Goal: Task Accomplishment & Management: Manage account settings

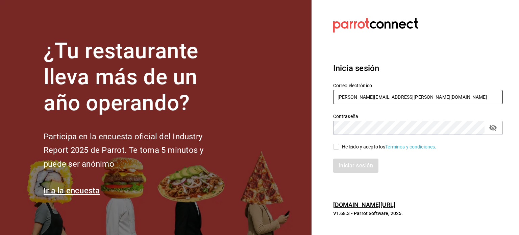
click at [369, 98] on input "[PERSON_NAME][EMAIL_ADDRESS][PERSON_NAME][DOMAIN_NAME]" at bounding box center [418, 97] width 170 height 14
paste input "[EMAIL_ADDRESS][DOMAIN_NAME]"
type input "[EMAIL_ADDRESS][DOMAIN_NAME]"
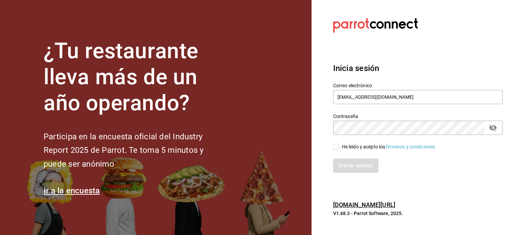
drag, startPoint x: 343, startPoint y: 142, endPoint x: 343, endPoint y: 148, distance: 6.1
click at [343, 148] on div "He leído y acepto los Términos y condiciones." at bounding box center [414, 143] width 178 height 16
click at [343, 148] on div "He leído y acepto los Términos y condiciones." at bounding box center [389, 146] width 95 height 7
click at [339, 148] on input "He leído y acepto los Términos y condiciones." at bounding box center [336, 147] width 6 height 6
checkbox input "true"
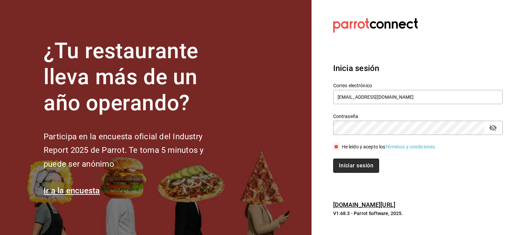
click at [348, 162] on button "Iniciar sesión" at bounding box center [356, 165] width 46 height 14
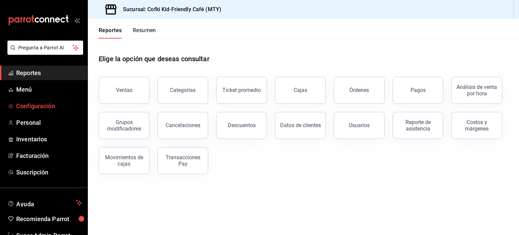
click at [41, 103] on span "Configuración" at bounding box center [49, 105] width 66 height 9
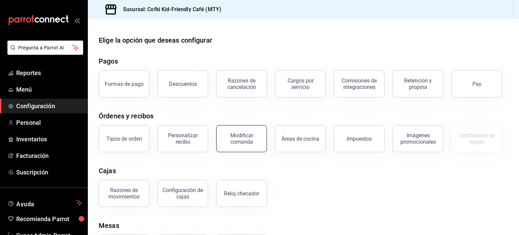
scroll to position [37, 0]
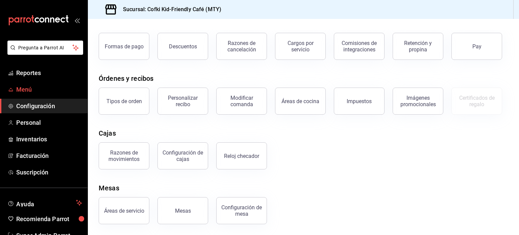
click at [25, 90] on span "Menú" at bounding box center [49, 89] width 66 height 9
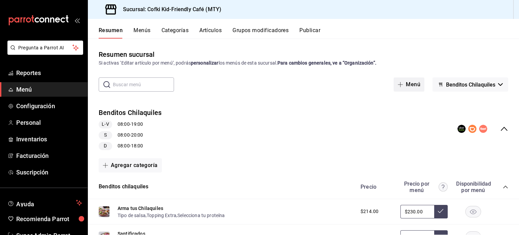
scroll to position [22, 0]
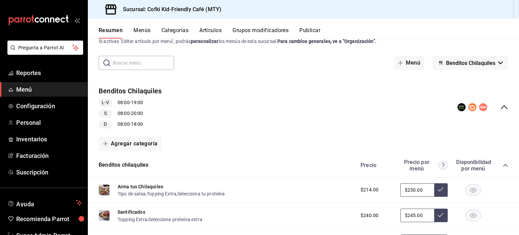
click at [449, 66] on span "Benditos Chilaquiles" at bounding box center [470, 63] width 49 height 6
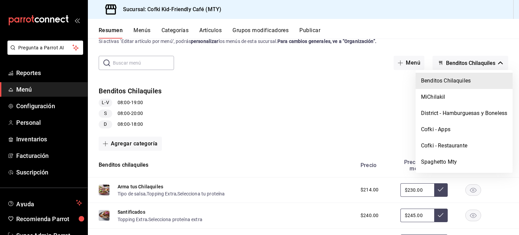
click at [272, 68] on div at bounding box center [259, 117] width 519 height 235
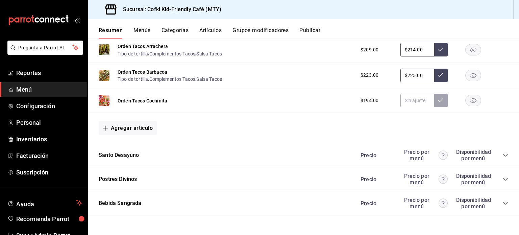
scroll to position [0, 0]
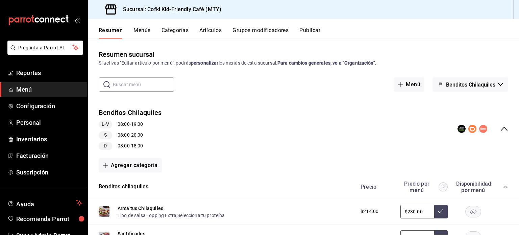
click at [358, 63] on strong "Para cambios generales, ve a “Organización”." at bounding box center [326, 62] width 99 height 5
click at [501, 129] on icon "collapse-menu-row" at bounding box center [504, 129] width 8 height 8
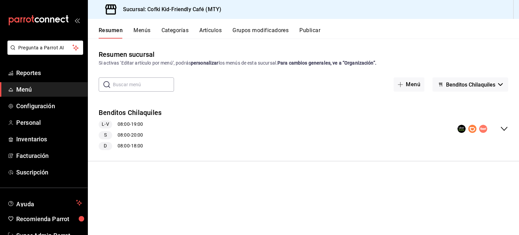
click at [144, 38] on button "Menús" at bounding box center [141, 32] width 17 height 11
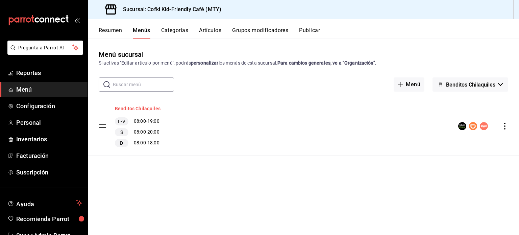
click at [149, 108] on button "Benditos Chilaquiles" at bounding box center [138, 108] width 46 height 7
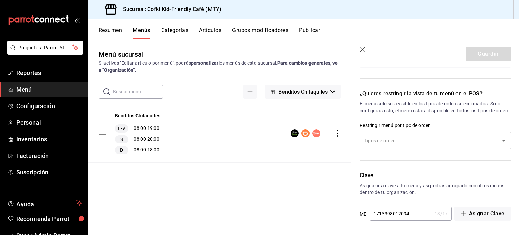
scroll to position [730, 0]
click at [362, 51] on icon "button" at bounding box center [362, 50] width 7 height 7
checkbox input "false"
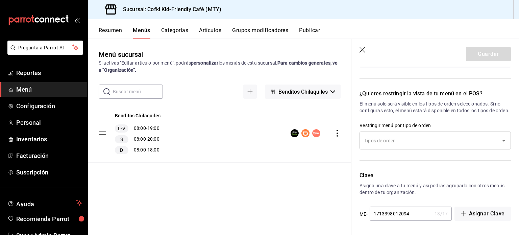
type input "1755833122193"
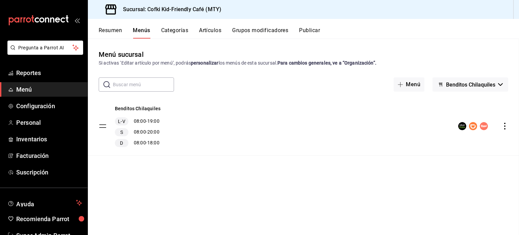
checkbox input "false"
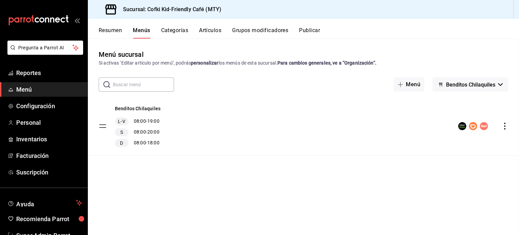
checkbox input "false"
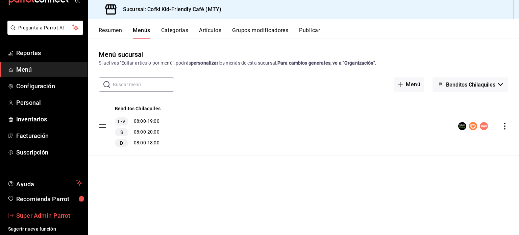
click at [41, 214] on span "Super Admin Parrot" at bounding box center [49, 215] width 66 height 9
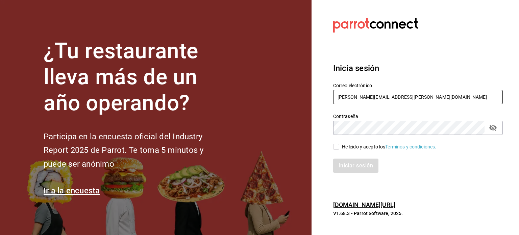
click at [353, 100] on input "[PERSON_NAME][EMAIL_ADDRESS][PERSON_NAME][DOMAIN_NAME]" at bounding box center [418, 97] width 170 height 14
paste input "saladedesquite@coacalco.com"
type input "saladedesquite@coacalco.com"
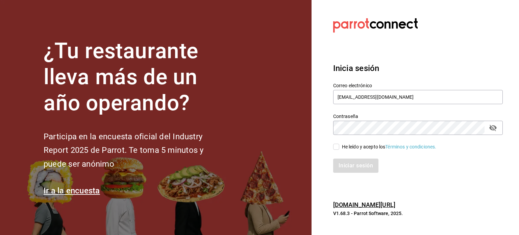
click at [353, 144] on div "He leído y acepto los Términos y condiciones." at bounding box center [389, 146] width 95 height 7
click at [339, 144] on input "He leído y acepto los Términos y condiciones." at bounding box center [336, 147] width 6 height 6
checkbox input "true"
click at [349, 168] on button "Iniciar sesión" at bounding box center [356, 165] width 46 height 14
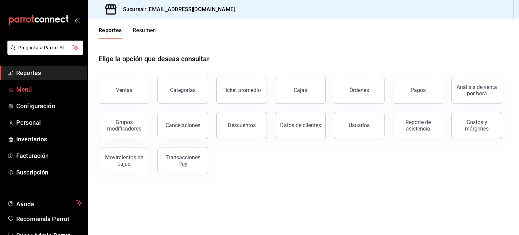
click at [28, 94] on link "Menú" at bounding box center [43, 89] width 87 height 15
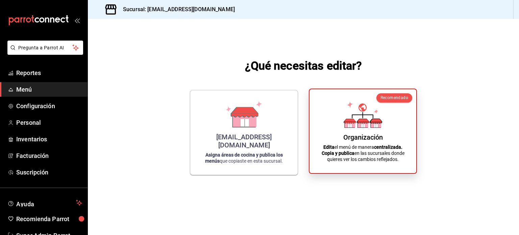
click at [374, 126] on icon at bounding box center [376, 125] width 4 height 3
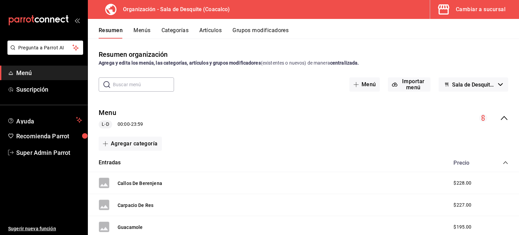
click at [140, 36] on button "Menús" at bounding box center [141, 32] width 17 height 11
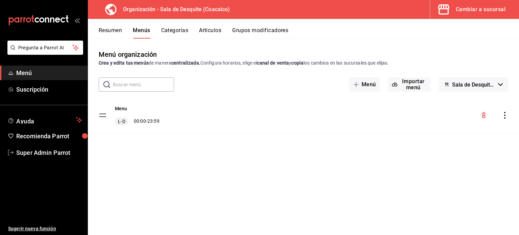
click at [471, 5] on div "Cambiar a sucursal" at bounding box center [481, 9] width 50 height 9
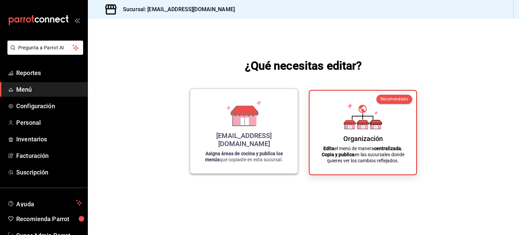
click at [257, 101] on div "saladedesquite@coacalco.com Asigna áreas de cocina y publica los menús que copi…" at bounding box center [243, 131] width 91 height 74
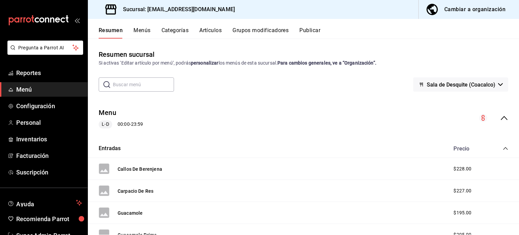
click at [488, 85] on span "Sala de Desquite (Coacalco)" at bounding box center [460, 84] width 69 height 6
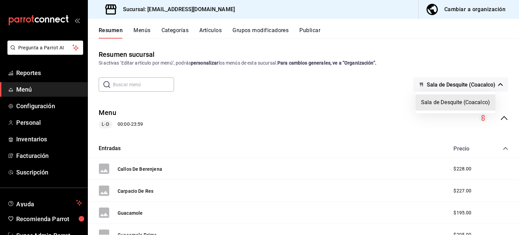
click at [488, 85] on div at bounding box center [259, 117] width 519 height 235
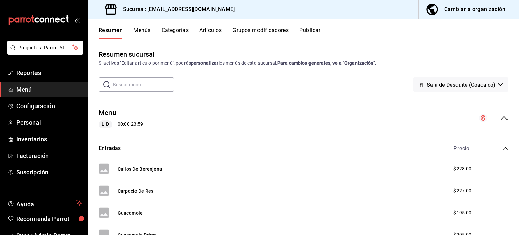
click at [502, 148] on icon "collapse-category-row" at bounding box center [504, 148] width 5 height 5
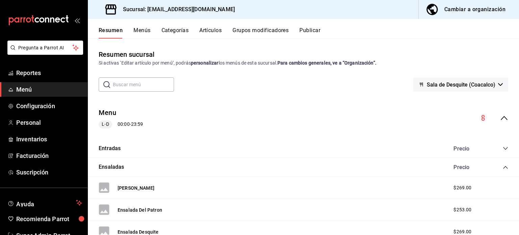
click at [496, 166] on div "Precio" at bounding box center [476, 167] width 61 height 6
click at [502, 167] on icon "collapse-category-row" at bounding box center [504, 166] width 5 height 5
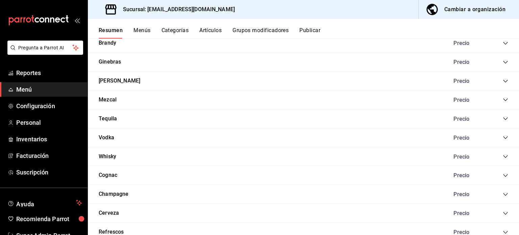
scroll to position [294, 0]
click at [502, 155] on icon "collapse-category-row" at bounding box center [504, 155] width 5 height 5
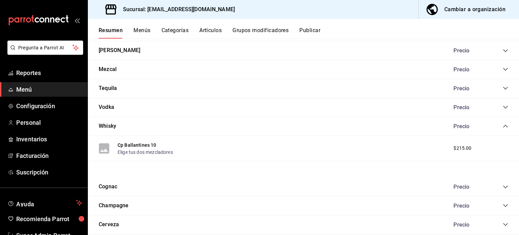
scroll to position [323, 0]
click at [467, 14] on button "Cambiar a organización" at bounding box center [465, 9] width 95 height 19
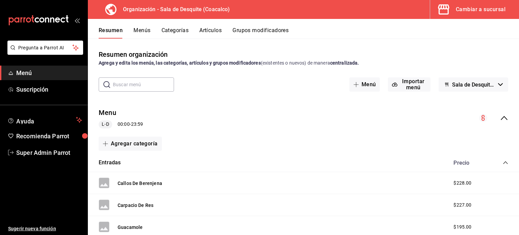
click at [502, 164] on icon "collapse-category-row" at bounding box center [504, 162] width 5 height 5
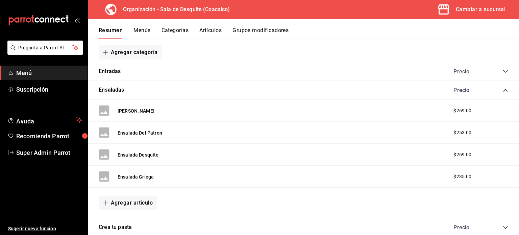
scroll to position [93, 0]
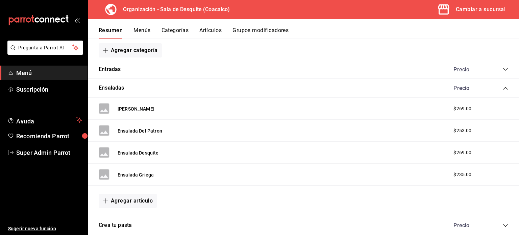
click at [502, 86] on icon "collapse-category-row" at bounding box center [504, 87] width 5 height 5
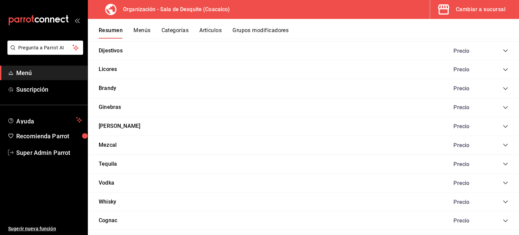
scroll to position [263, 0]
click at [109, 202] on button "Whisky" at bounding box center [108, 202] width 18 height 8
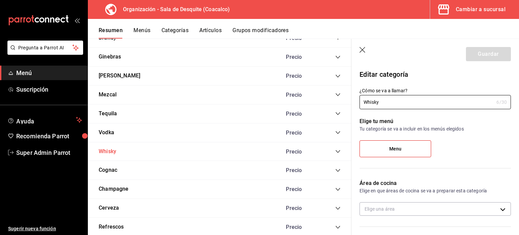
scroll to position [326, 0]
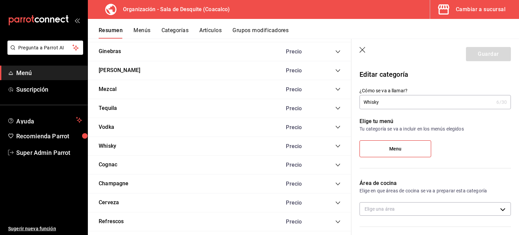
click at [335, 143] on icon "collapse-category-row" at bounding box center [337, 145] width 5 height 5
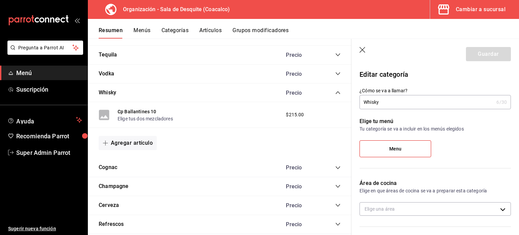
scroll to position [381, 0]
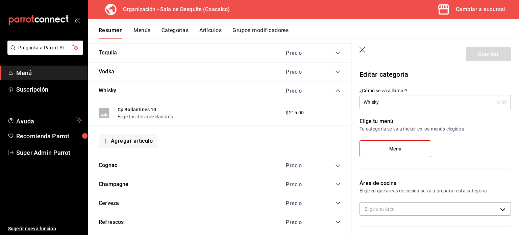
click at [139, 31] on button "Menús" at bounding box center [141, 32] width 17 height 11
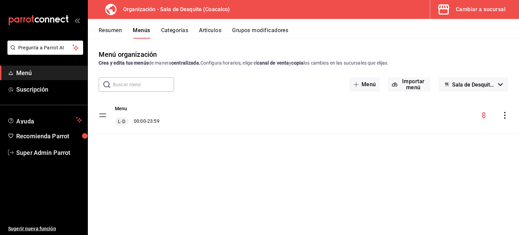
click at [504, 114] on icon "actions" at bounding box center [504, 115] width 7 height 7
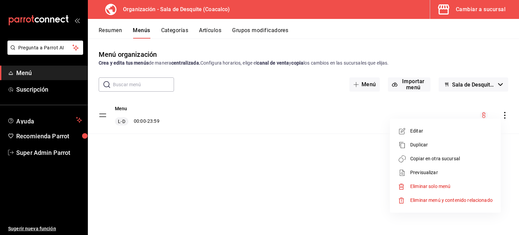
click at [108, 29] on div at bounding box center [259, 117] width 519 height 235
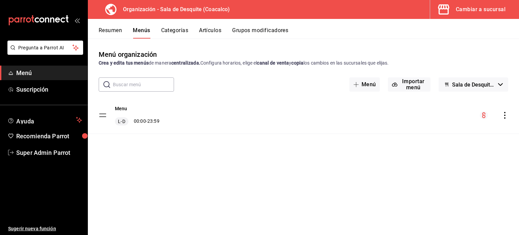
click at [112, 31] on button "Resumen" at bounding box center [110, 32] width 23 height 11
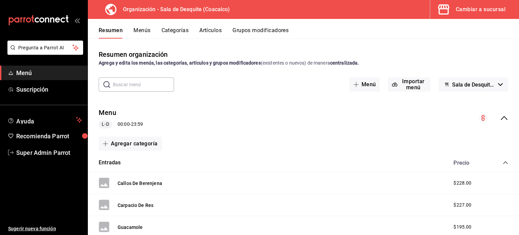
click at [209, 32] on button "Artículos" at bounding box center [210, 32] width 22 height 11
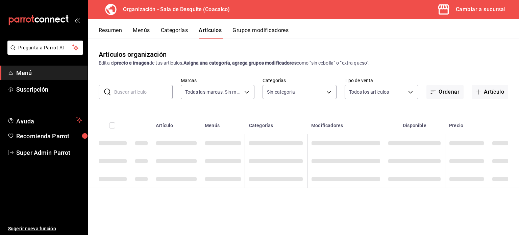
type input "ce7fefdb-faa0-48a6-8920-eec500a7b2ec"
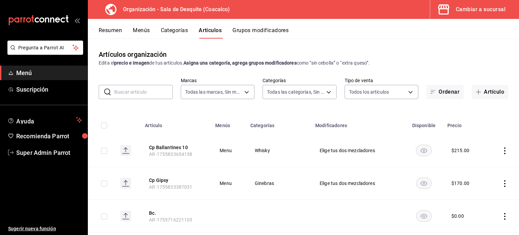
type input "cb73de79-eda0-4170-9604-8310e9da0fa6,8cd0d061-b910-42c0-8ba7-e837081d3a16,969a1…"
click at [132, 86] on input "text" at bounding box center [143, 92] width 58 height 14
click at [215, 112] on div "Artículos organización Edita el precio e imagen de tus artículos. Asigna una ca…" at bounding box center [303, 136] width 431 height 196
click at [143, 95] on input "text" at bounding box center [143, 92] width 58 height 14
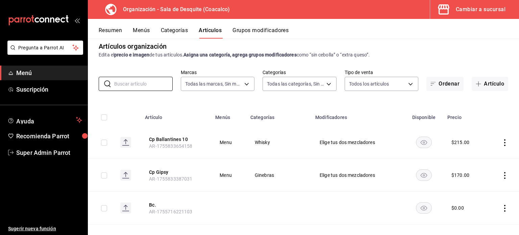
scroll to position [10, 0]
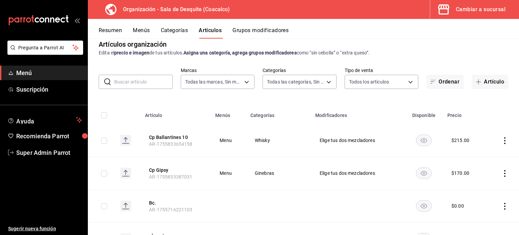
click at [355, 36] on div "Resumen Menús Categorías Artículos Grupos modificadores" at bounding box center [309, 32] width 420 height 11
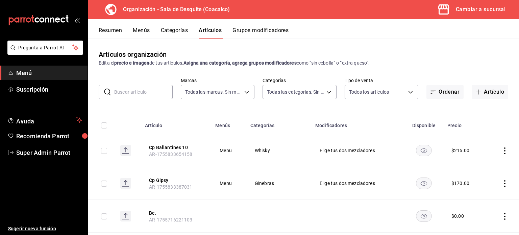
click at [110, 29] on button "Resumen" at bounding box center [110, 32] width 23 height 11
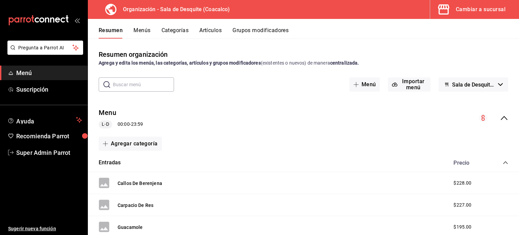
click at [498, 16] on button "Cambiar a sucursal" at bounding box center [471, 9] width 83 height 19
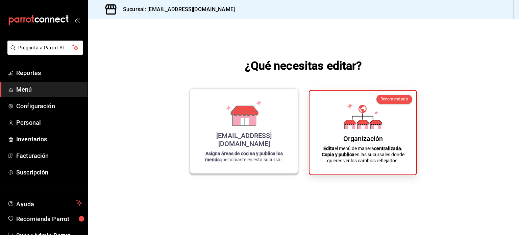
click at [251, 113] on icon at bounding box center [244, 113] width 38 height 26
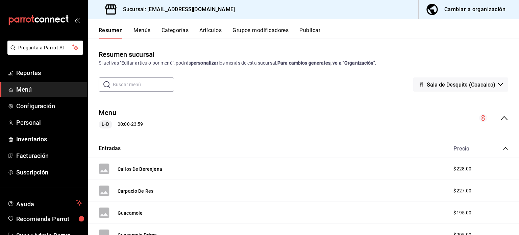
click at [502, 148] on icon "collapse-category-row" at bounding box center [504, 148] width 5 height 5
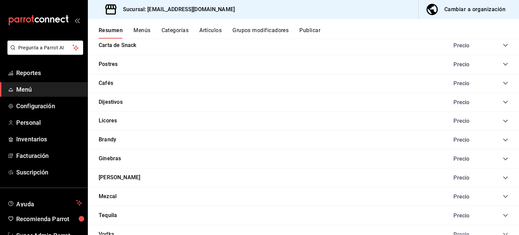
scroll to position [303, 0]
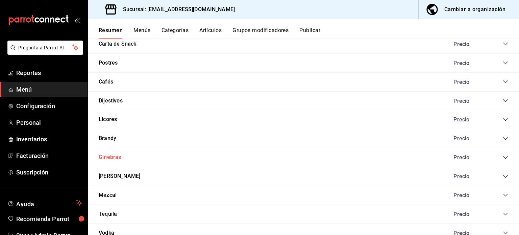
click at [105, 155] on button "Ginebras" at bounding box center [110, 157] width 22 height 8
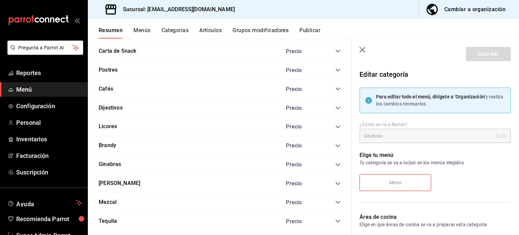
click at [335, 162] on icon "collapse-category-row" at bounding box center [337, 164] width 5 height 5
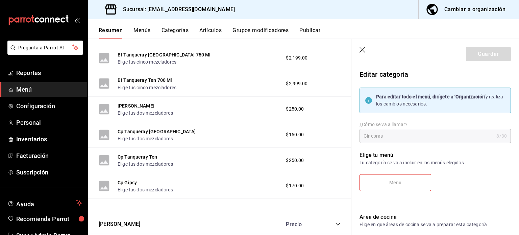
scroll to position [534, 0]
click at [310, 28] on button "Publicar" at bounding box center [309, 32] width 21 height 11
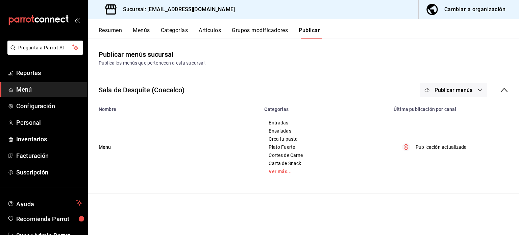
click at [459, 95] on button "Publicar menús" at bounding box center [453, 90] width 68 height 14
click at [448, 105] on li "Punto de venta" at bounding box center [453, 111] width 62 height 19
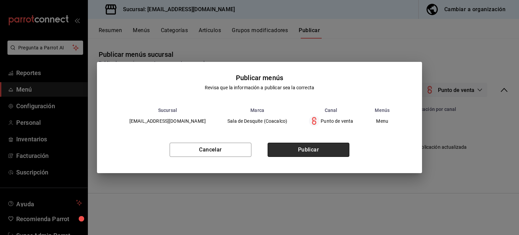
click at [325, 146] on button "Publicar" at bounding box center [308, 149] width 82 height 14
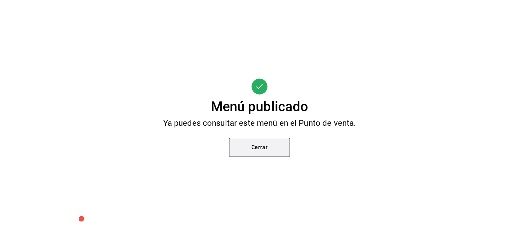
click at [270, 141] on button "Cerrar" at bounding box center [259, 147] width 61 height 19
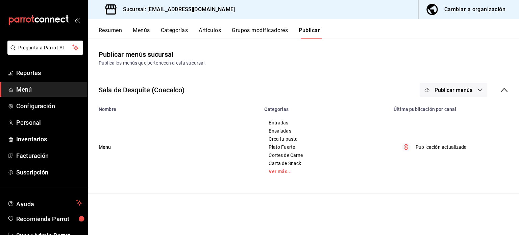
click at [122, 32] on button "Resumen" at bounding box center [110, 32] width 23 height 11
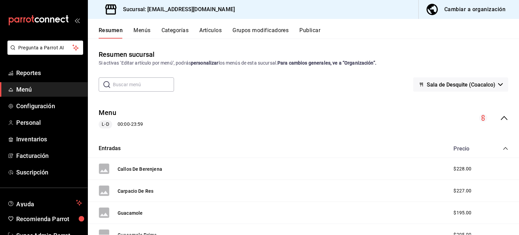
click at [497, 146] on div "Precio" at bounding box center [476, 148] width 61 height 6
click at [502, 150] on icon "collapse-category-row" at bounding box center [504, 148] width 5 height 5
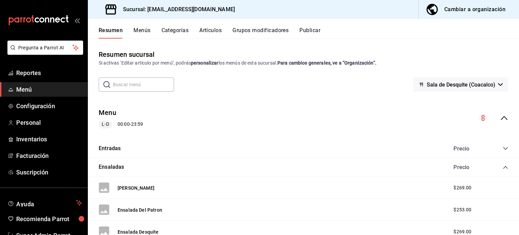
drag, startPoint x: 501, startPoint y: 164, endPoint x: 498, endPoint y: 168, distance: 4.9
click at [498, 168] on div "Precio" at bounding box center [476, 167] width 61 height 6
click at [502, 168] on icon "collapse-category-row" at bounding box center [504, 166] width 5 height 5
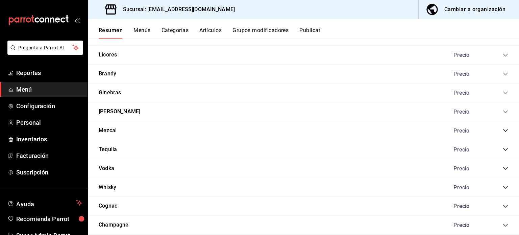
scroll to position [265, 0]
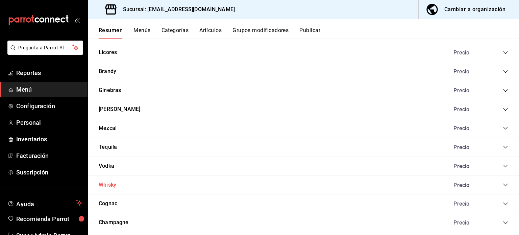
click at [108, 184] on button "Whisky" at bounding box center [108, 185] width 18 height 8
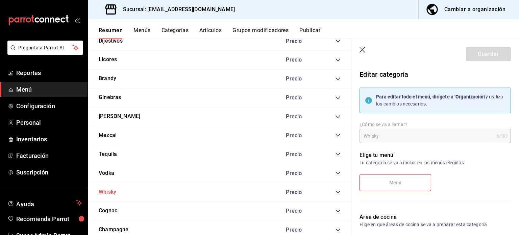
click at [105, 191] on button "Whisky" at bounding box center [108, 192] width 18 height 8
click at [335, 189] on icon "collapse-category-row" at bounding box center [337, 191] width 5 height 5
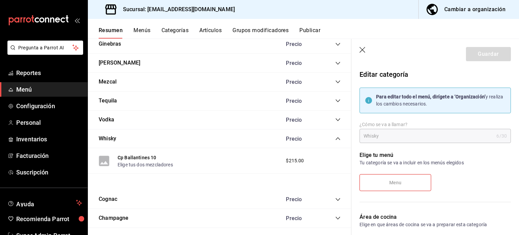
scroll to position [320, 0]
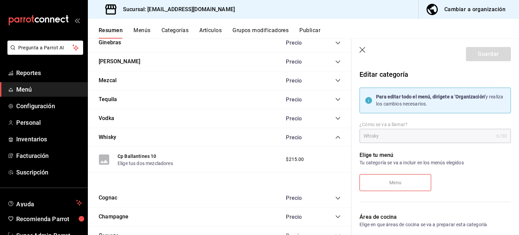
click at [310, 31] on button "Publicar" at bounding box center [309, 32] width 21 height 11
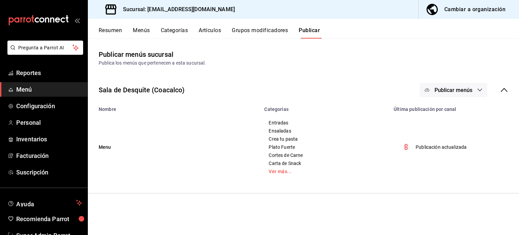
click at [456, 93] on button "Publicar menús" at bounding box center [453, 90] width 68 height 14
click at [459, 106] on li "Punto de venta" at bounding box center [453, 111] width 62 height 19
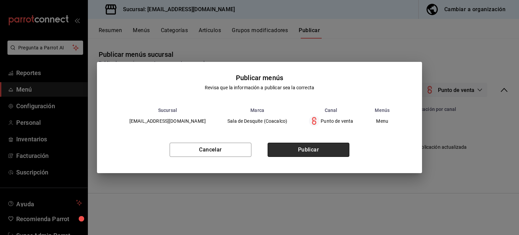
click at [313, 148] on button "Publicar" at bounding box center [308, 149] width 82 height 14
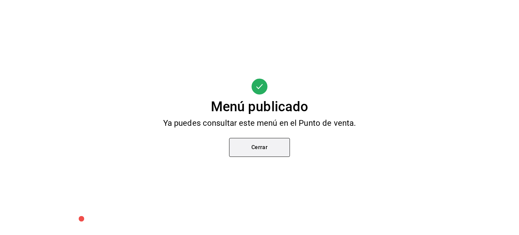
click at [273, 152] on button "Cerrar" at bounding box center [259, 147] width 61 height 19
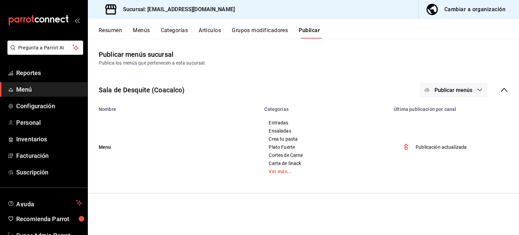
click at [4, 4] on div "mailbox folders" at bounding box center [43, 20] width 87 height 41
click at [140, 32] on button "Menús" at bounding box center [141, 32] width 17 height 11
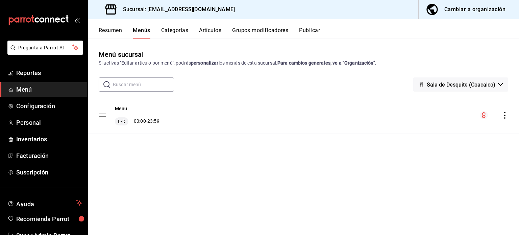
click at [118, 31] on button "Resumen" at bounding box center [110, 32] width 23 height 11
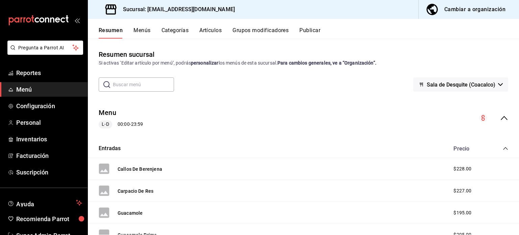
click at [137, 33] on button "Menús" at bounding box center [141, 32] width 17 height 11
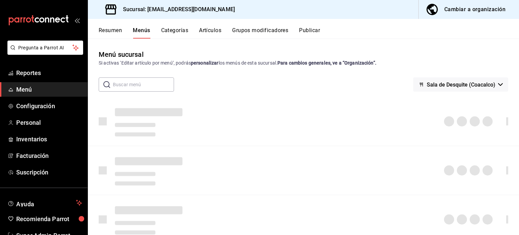
click at [120, 29] on button "Resumen" at bounding box center [110, 32] width 23 height 11
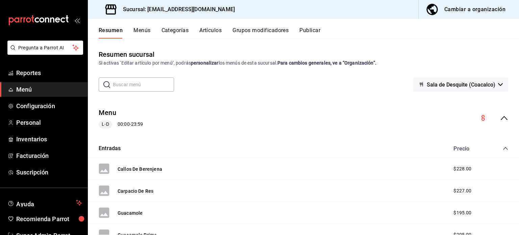
click at [144, 87] on input "text" at bounding box center [143, 85] width 61 height 14
click at [502, 148] on icon "collapse-category-row" at bounding box center [504, 148] width 5 height 5
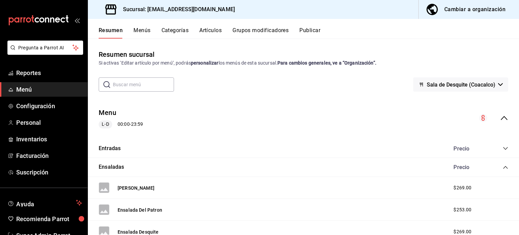
scroll to position [30, 0]
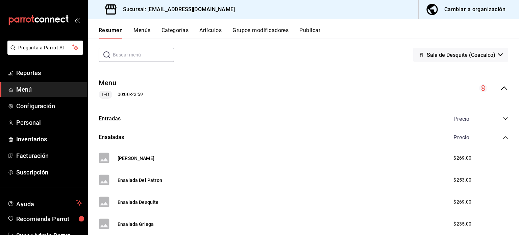
click at [502, 136] on icon "collapse-category-row" at bounding box center [504, 137] width 5 height 5
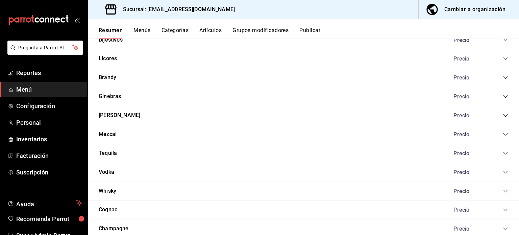
scroll to position [261, 0]
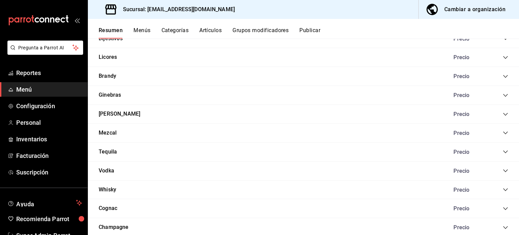
click at [502, 187] on icon "collapse-category-row" at bounding box center [504, 189] width 5 height 5
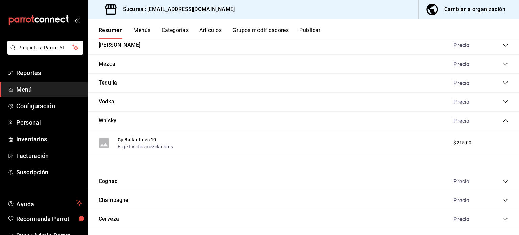
scroll to position [330, 0]
click at [454, 6] on div "Cambiar a organización" at bounding box center [474, 9] width 61 height 9
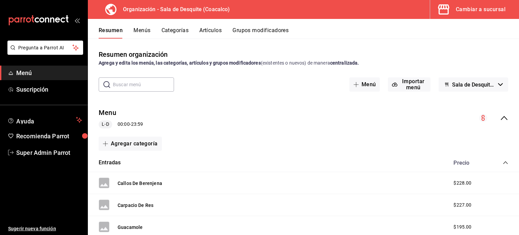
click at [503, 163] on icon "collapse-category-row" at bounding box center [505, 162] width 4 height 3
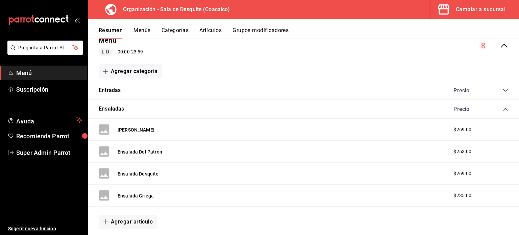
scroll to position [73, 0]
click at [502, 106] on icon "collapse-category-row" at bounding box center [504, 108] width 5 height 5
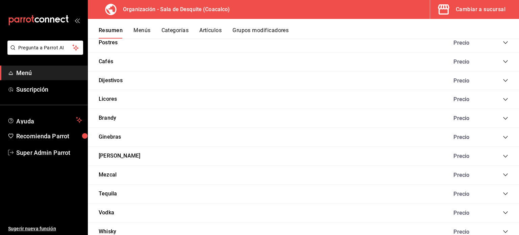
scroll to position [237, 0]
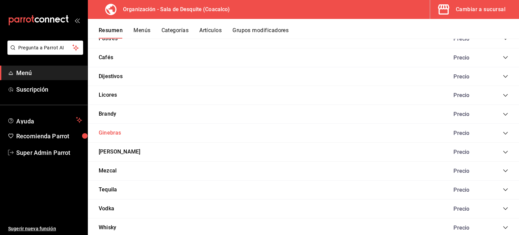
click at [114, 131] on button "Ginebras" at bounding box center [110, 133] width 22 height 8
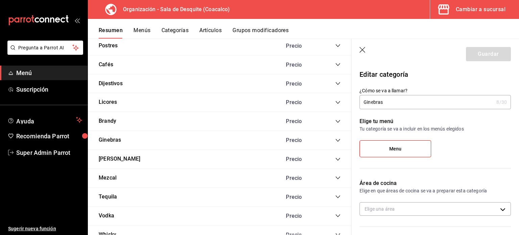
click at [335, 137] on icon "collapse-category-row" at bounding box center [337, 139] width 5 height 5
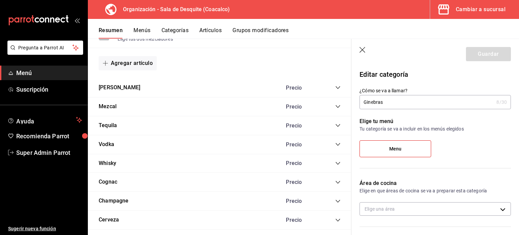
scroll to position [605, 0]
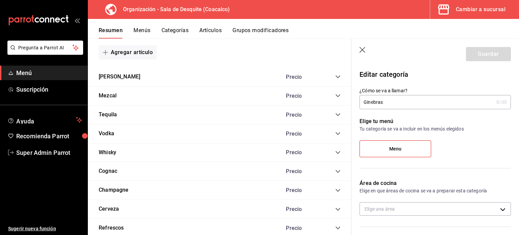
click at [335, 151] on icon "collapse-category-row" at bounding box center [337, 152] width 5 height 5
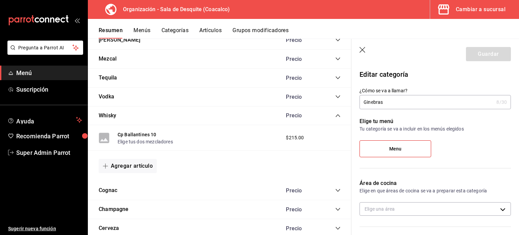
scroll to position [643, 0]
click at [364, 50] on icon "button" at bounding box center [362, 50] width 7 height 7
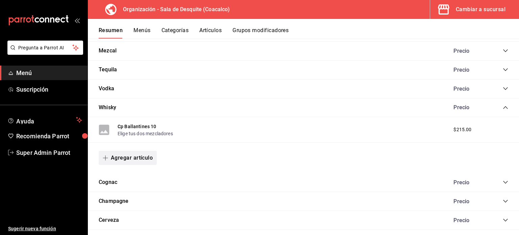
click at [125, 156] on button "Agregar artículo" at bounding box center [128, 158] width 58 height 14
click at [123, 176] on li "Artículo existente" at bounding box center [125, 175] width 53 height 17
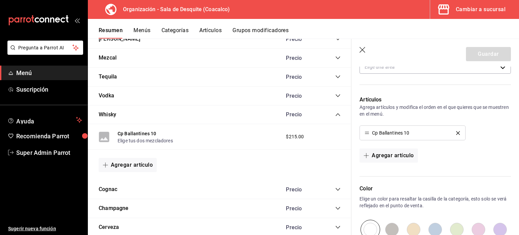
scroll to position [142, 0]
click at [398, 154] on button "Agregar artículo" at bounding box center [388, 155] width 58 height 14
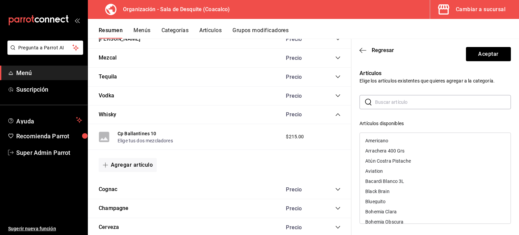
click at [404, 96] on input "text" at bounding box center [443, 102] width 136 height 14
click at [423, 69] on div "Artículos Elige los artículos existentes que quieres agregar a la categoría. ​ …" at bounding box center [430, 198] width 159 height 275
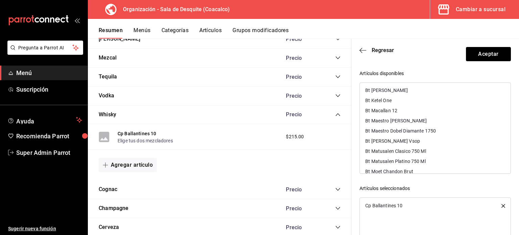
scroll to position [115, 0]
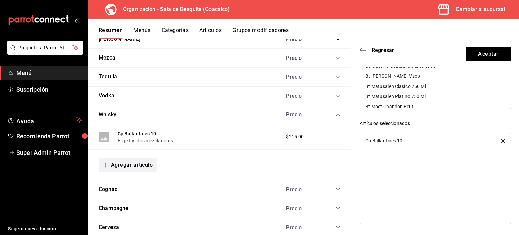
click at [124, 159] on button "Agregar artículo" at bounding box center [128, 165] width 58 height 14
click at [128, 179] on li "Artículo existente" at bounding box center [125, 182] width 53 height 17
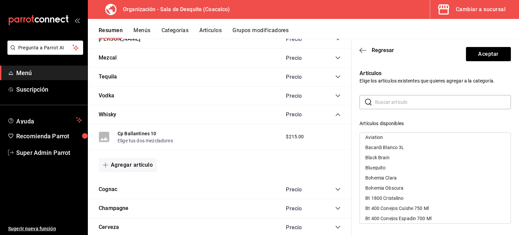
scroll to position [0, 0]
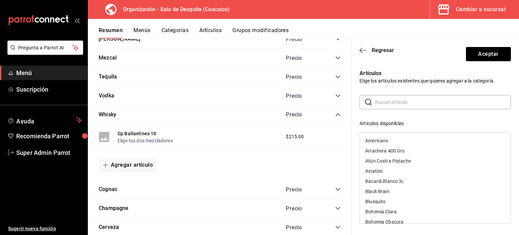
click at [387, 21] on div "Resumen Menús Categorías Artículos Grupos modificadores" at bounding box center [303, 29] width 431 height 20
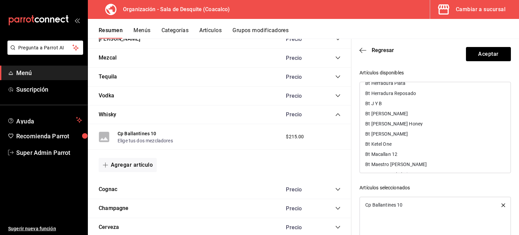
scroll to position [115, 0]
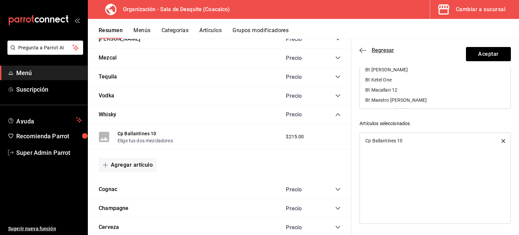
click at [360, 50] on icon "button" at bounding box center [362, 50] width 7 height 6
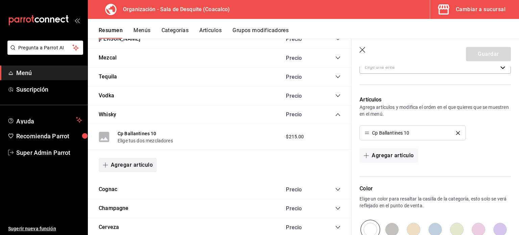
click at [131, 162] on button "Agregar artículo" at bounding box center [128, 165] width 58 height 14
click at [134, 182] on li "Artículo existente" at bounding box center [125, 182] width 53 height 17
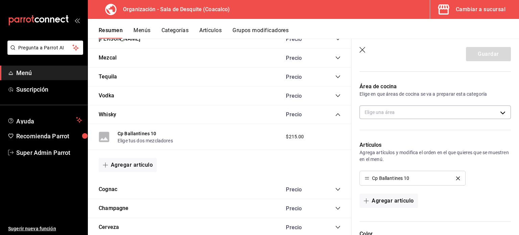
scroll to position [98, 0]
click at [136, 159] on button "Agregar artículo" at bounding box center [128, 165] width 58 height 14
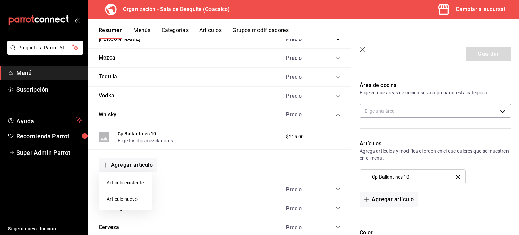
click at [129, 186] on li "Artículo existente" at bounding box center [125, 182] width 53 height 17
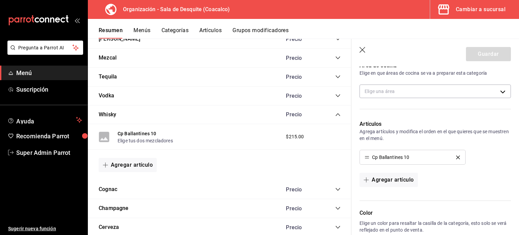
scroll to position [118, 0]
click at [148, 160] on button "Agregar artículo" at bounding box center [128, 165] width 58 height 14
click at [486, 10] on div at bounding box center [259, 117] width 519 height 235
click at [492, 13] on div "Cambiar a sucursal" at bounding box center [481, 9] width 50 height 9
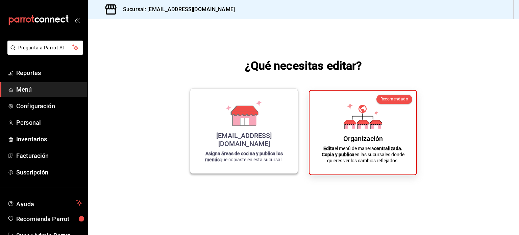
click at [244, 149] on div "saladedesquite@coacalco.com Asigna áreas de cocina y publica los menús que copi…" at bounding box center [243, 131] width 91 height 74
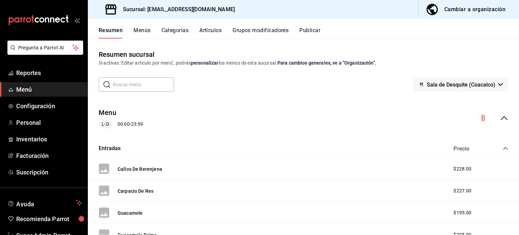
click at [502, 151] on icon "collapse-category-row" at bounding box center [504, 148] width 5 height 5
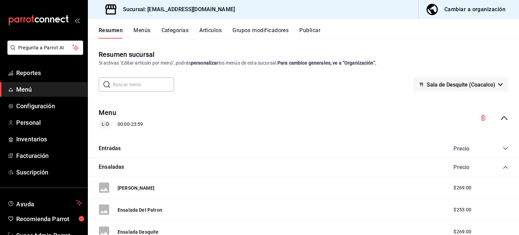
click at [502, 164] on icon "collapse-category-row" at bounding box center [504, 166] width 5 height 5
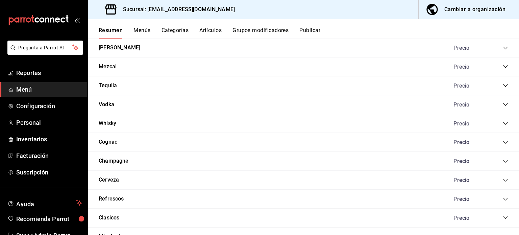
scroll to position [326, 0]
drag, startPoint x: 503, startPoint y: 125, endPoint x: 500, endPoint y: 110, distance: 15.2
click at [500, 110] on div "Entradas Precio Callos De Berenjena $228.00 Carpacio De Res $227.00 Guacamole $…" at bounding box center [303, 58] width 431 height 491
click at [500, 110] on div "Vodka Precio" at bounding box center [303, 105] width 431 height 19
drag, startPoint x: 497, startPoint y: 120, endPoint x: 502, endPoint y: 123, distance: 6.3
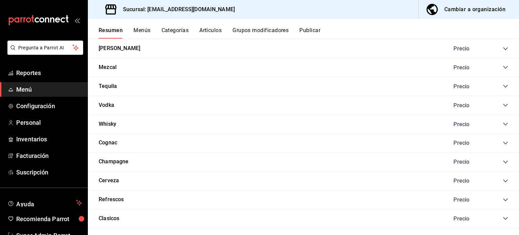
click at [502, 123] on div "Precio" at bounding box center [476, 124] width 61 height 6
click at [502, 123] on icon "collapse-category-row" at bounding box center [504, 123] width 5 height 5
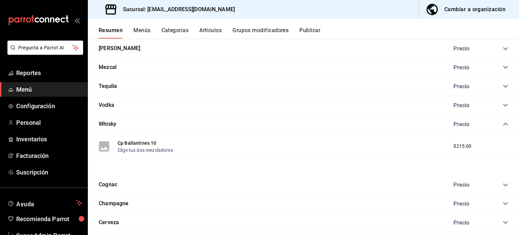
click at [130, 165] on div at bounding box center [303, 167] width 431 height 16
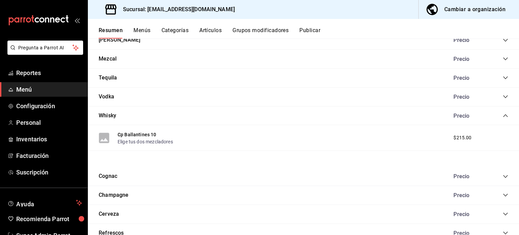
scroll to position [341, 0]
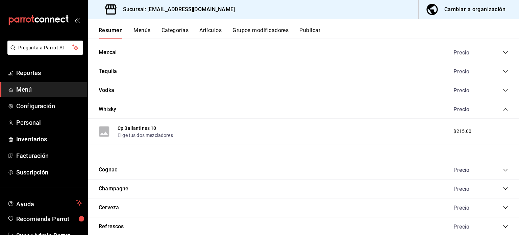
click at [431, 7] on icon "button" at bounding box center [431, 9] width 11 height 11
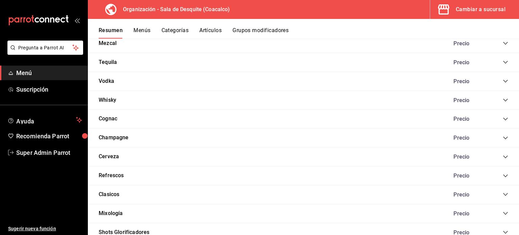
scroll to position [754, 0]
click at [502, 98] on icon "collapse-category-row" at bounding box center [504, 100] width 5 height 5
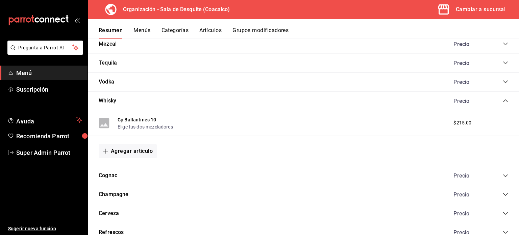
click at [49, 178] on ul "Sugerir nueva función" at bounding box center [43, 197] width 87 height 75
click at [149, 151] on button "Agregar artículo" at bounding box center [128, 151] width 58 height 14
click at [138, 166] on li "Artículo existente" at bounding box center [125, 167] width 53 height 17
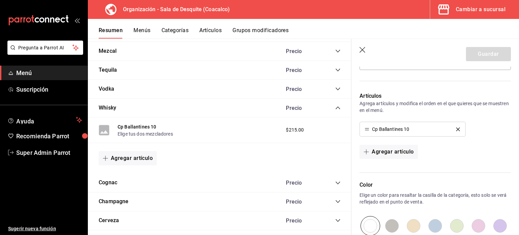
scroll to position [160, 0]
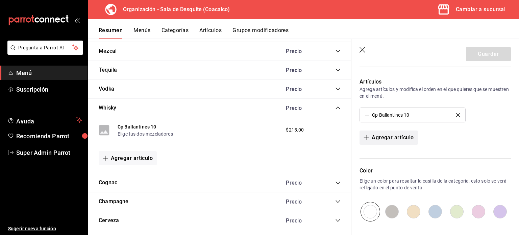
click at [391, 136] on button "Agregar artículo" at bounding box center [388, 137] width 58 height 14
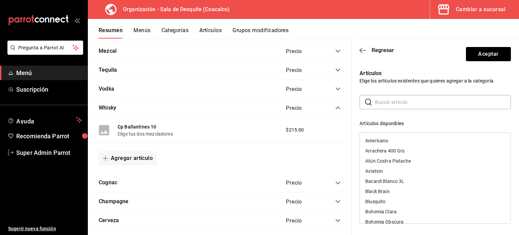
click at [409, 81] on p "Elige los artículos existentes que quieres agregar a la categoría." at bounding box center [434, 80] width 151 height 7
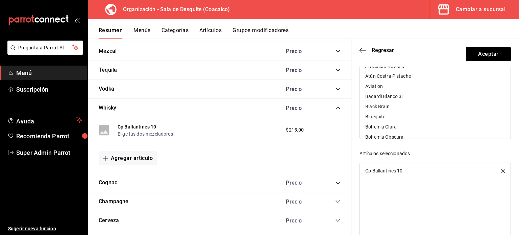
scroll to position [89, 0]
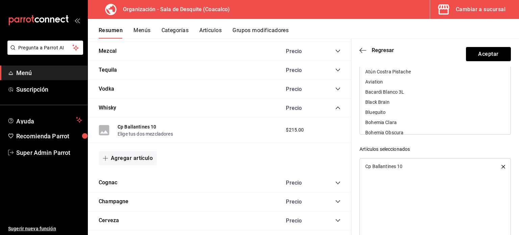
click at [145, 32] on button "Menús" at bounding box center [141, 32] width 17 height 11
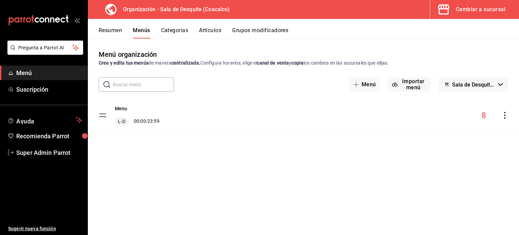
click at [112, 29] on button "Resumen" at bounding box center [110, 32] width 23 height 11
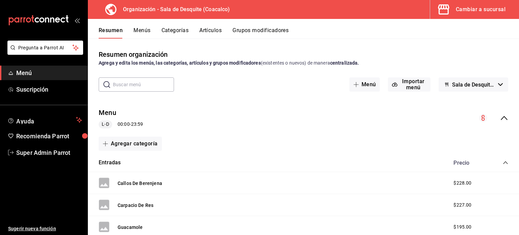
click at [502, 162] on icon "collapse-category-row" at bounding box center [504, 162] width 5 height 5
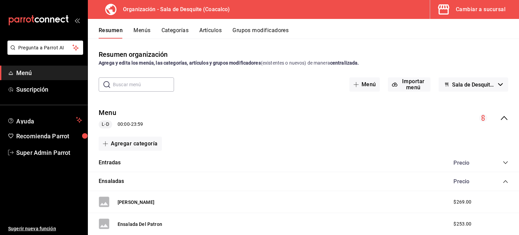
click at [502, 182] on icon "collapse-category-row" at bounding box center [504, 181] width 5 height 5
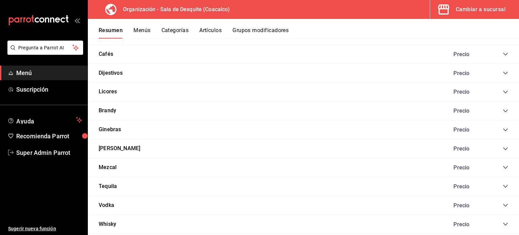
scroll to position [240, 0]
click at [110, 129] on button "Ginebras" at bounding box center [110, 130] width 22 height 8
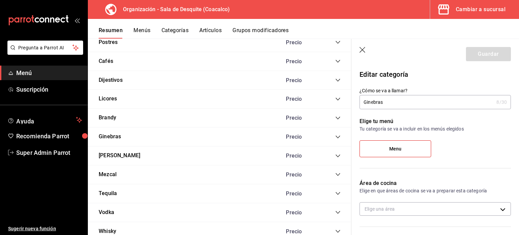
click at [140, 30] on button "Menús" at bounding box center [141, 32] width 17 height 11
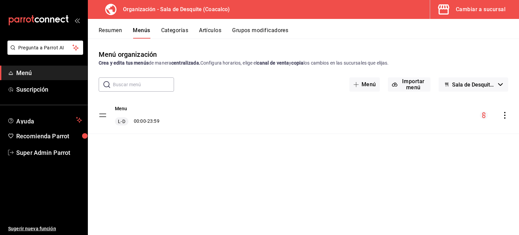
click at [122, 33] on button "Resumen" at bounding box center [110, 32] width 23 height 11
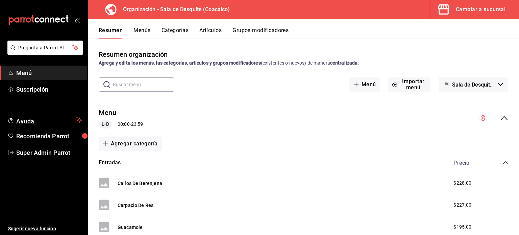
click at [502, 164] on icon "collapse-category-row" at bounding box center [504, 162] width 5 height 5
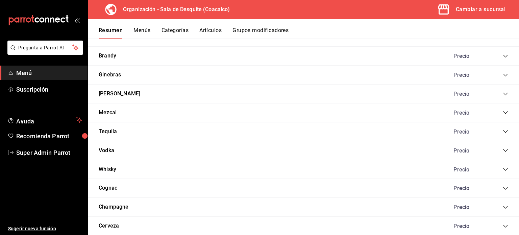
scroll to position [413, 0]
click at [133, 173] on div "Whisky Precio" at bounding box center [303, 169] width 431 height 19
click at [504, 166] on div "Whisky Precio" at bounding box center [303, 169] width 431 height 19
click at [496, 166] on div "Precio" at bounding box center [476, 169] width 61 height 6
click at [503, 168] on icon "collapse-category-row" at bounding box center [505, 169] width 4 height 3
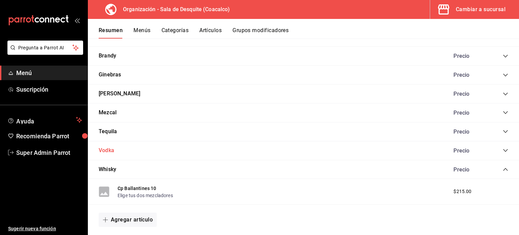
click at [109, 151] on button "Vodka" at bounding box center [107, 151] width 16 height 8
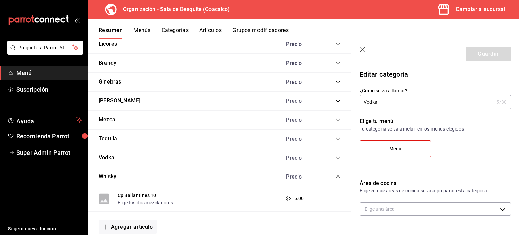
drag, startPoint x: 132, startPoint y: 25, endPoint x: 139, endPoint y: 28, distance: 7.3
click at [139, 28] on div "Resumen Menús Categorías Artículos Grupos modificadores" at bounding box center [303, 29] width 431 height 20
click at [139, 28] on button "Menús" at bounding box center [141, 32] width 17 height 11
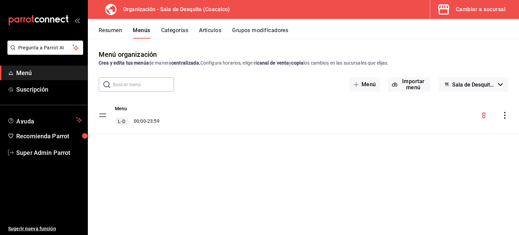
click at [108, 29] on button "Resumen" at bounding box center [110, 32] width 23 height 11
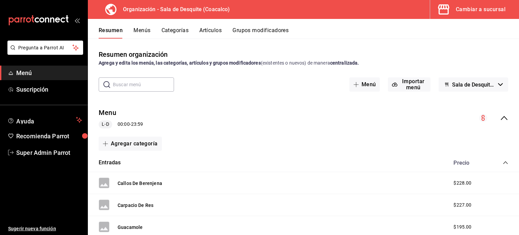
click at [502, 161] on icon "collapse-category-row" at bounding box center [504, 162] width 5 height 5
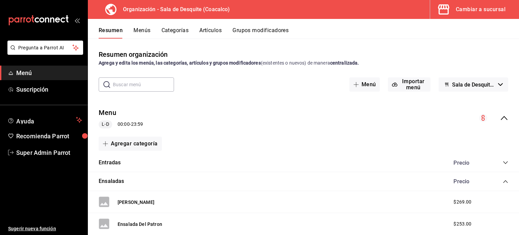
click at [502, 181] on icon "collapse-category-row" at bounding box center [504, 181] width 5 height 5
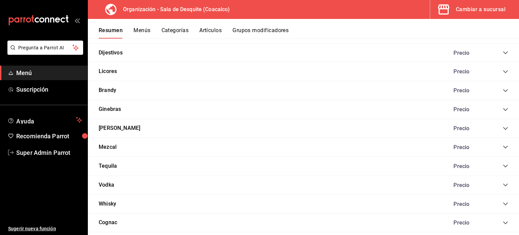
scroll to position [261, 0]
click at [503, 202] on icon "collapse-category-row" at bounding box center [505, 203] width 4 height 3
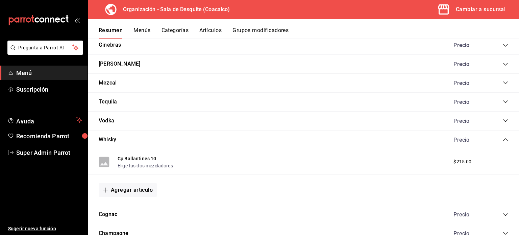
scroll to position [340, 0]
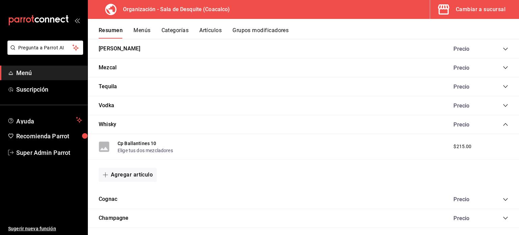
click at [460, 8] on div "Cambiar a sucursal" at bounding box center [481, 9] width 50 height 9
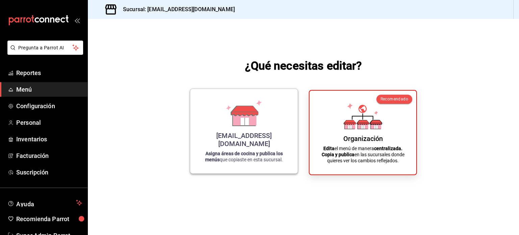
click at [250, 106] on div "saladedesquite@coacalco.com Asigna áreas de cocina y publica los menús que copi…" at bounding box center [243, 131] width 91 height 74
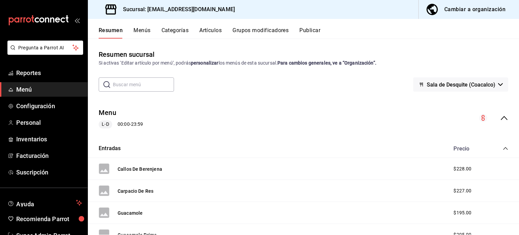
click at [502, 148] on icon "collapse-category-row" at bounding box center [504, 148] width 5 height 5
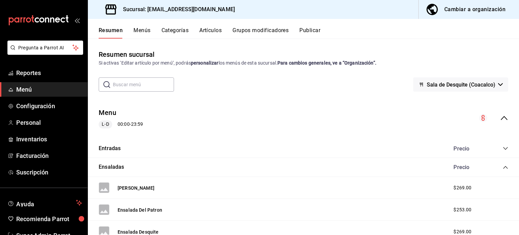
click at [496, 166] on div "Precio" at bounding box center [476, 167] width 61 height 6
click at [502, 167] on icon "collapse-category-row" at bounding box center [504, 166] width 5 height 5
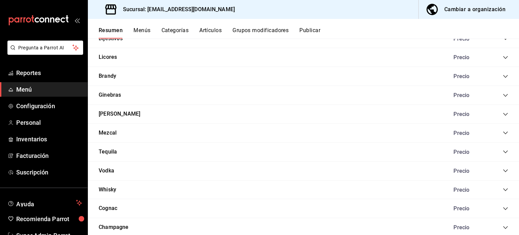
scroll to position [261, 0]
click at [503, 187] on div "Whisky Precio" at bounding box center [303, 189] width 431 height 19
click at [502, 187] on icon "collapse-category-row" at bounding box center [504, 188] width 5 height 5
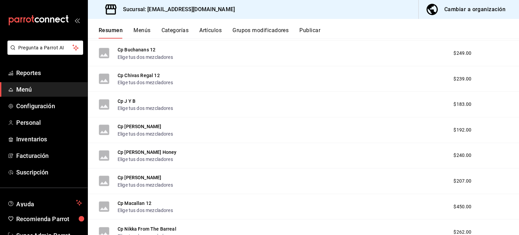
scroll to position [875, 0]
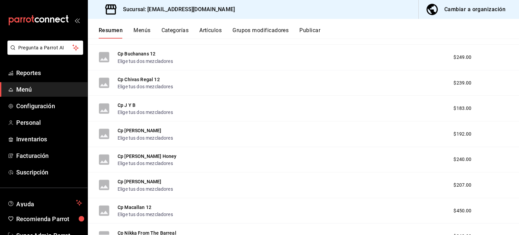
click at [313, 29] on button "Publicar" at bounding box center [309, 32] width 21 height 11
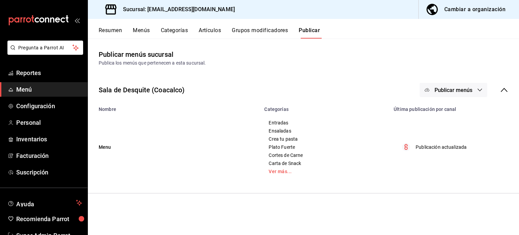
click at [456, 87] on span "Publicar menús" at bounding box center [453, 90] width 38 height 6
click at [444, 111] on div at bounding box center [437, 111] width 19 height 11
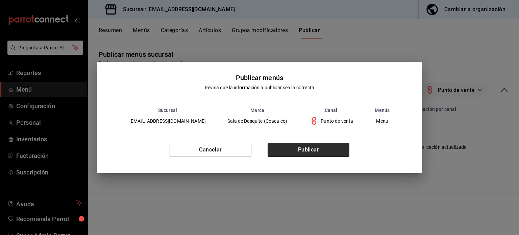
click at [301, 152] on button "Publicar" at bounding box center [308, 149] width 82 height 14
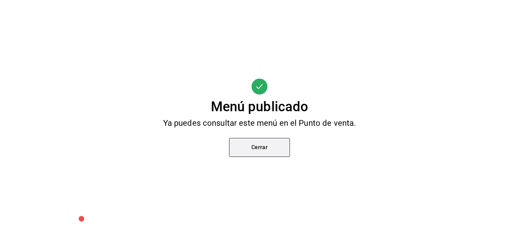
click at [260, 145] on button "Cerrar" at bounding box center [259, 147] width 61 height 19
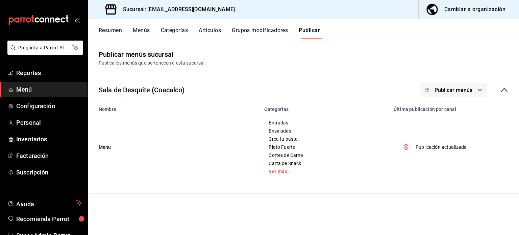
click at [111, 32] on button "Resumen" at bounding box center [110, 32] width 23 height 11
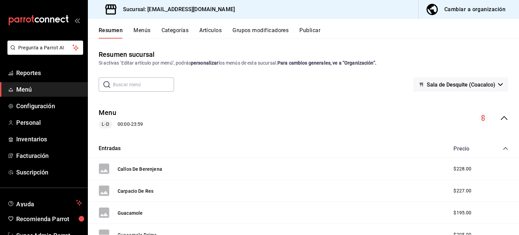
click at [503, 149] on icon "collapse-category-row" at bounding box center [505, 148] width 4 height 3
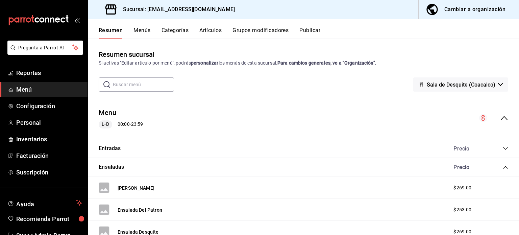
click at [502, 167] on icon "collapse-category-row" at bounding box center [504, 166] width 5 height 5
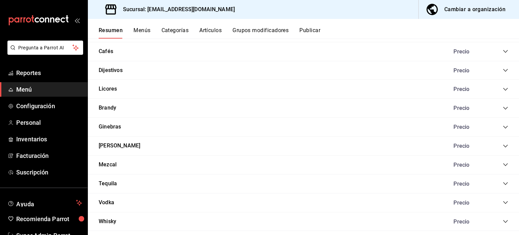
scroll to position [249, 0]
click at [502, 199] on icon "collapse-category-row" at bounding box center [504, 201] width 5 height 5
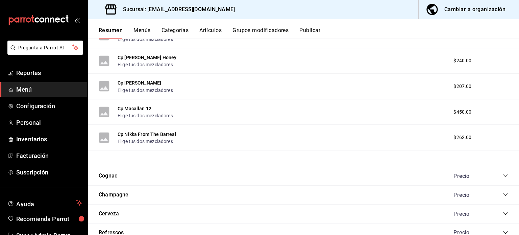
scroll to position [977, 0]
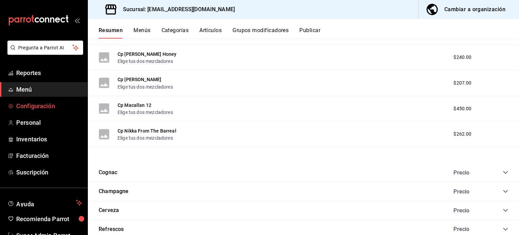
click at [41, 108] on span "Configuración" at bounding box center [49, 105] width 66 height 9
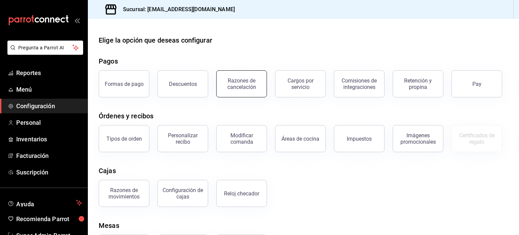
click at [243, 86] on div "Razones de cancelación" at bounding box center [241, 83] width 42 height 13
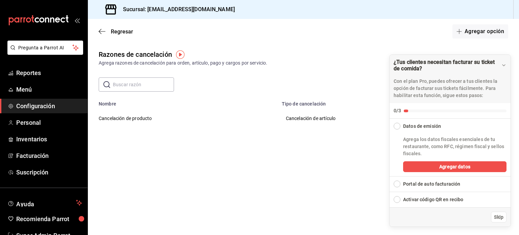
click at [395, 42] on div "Regresar Agregar opción" at bounding box center [303, 31] width 431 height 25
click at [103, 31] on icon "button" at bounding box center [102, 31] width 7 height 0
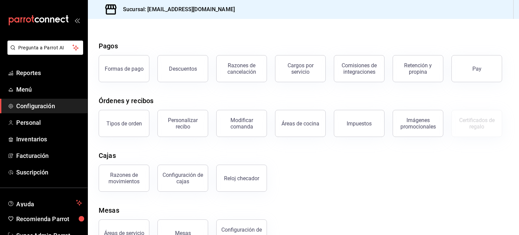
scroll to position [14, 0]
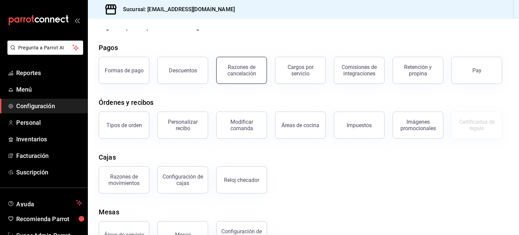
click at [262, 73] on button "Razones de cancelación" at bounding box center [241, 70] width 51 height 27
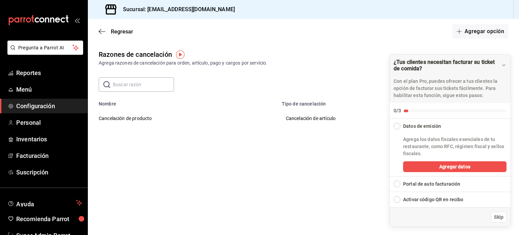
click at [115, 118] on td "Cancelación de producto" at bounding box center [183, 117] width 190 height 23
click at [500, 221] on button "Skip" at bounding box center [499, 216] width 16 height 11
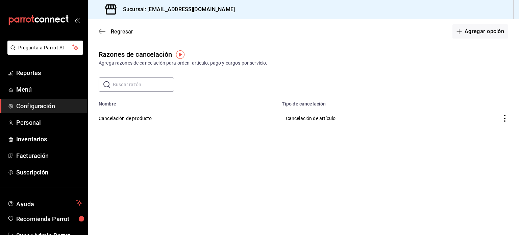
click at [505, 119] on icon "actions" at bounding box center [504, 118] width 7 height 7
click at [470, 33] on div at bounding box center [259, 117] width 519 height 235
click at [470, 33] on button "Agregar opción" at bounding box center [480, 31] width 56 height 14
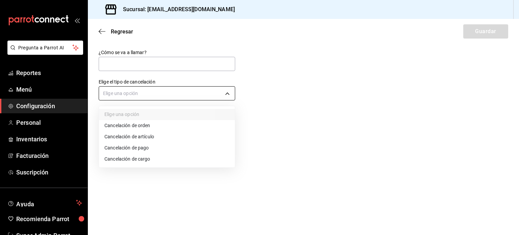
click at [201, 98] on body "Pregunta a Parrot AI Reportes Menú Configuración Personal Inventarios Facturaci…" at bounding box center [259, 117] width 519 height 235
click at [103, 31] on div at bounding box center [259, 117] width 519 height 235
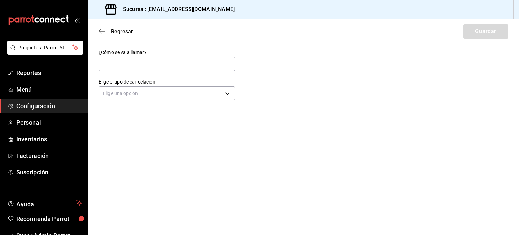
click at [103, 31] on icon "button" at bounding box center [102, 31] width 7 height 0
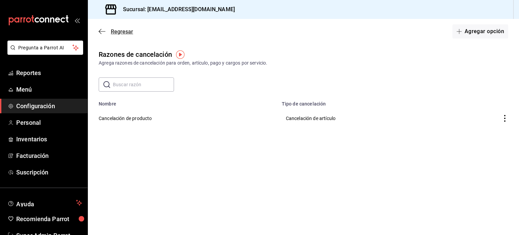
click at [101, 29] on icon "button" at bounding box center [102, 31] width 7 height 6
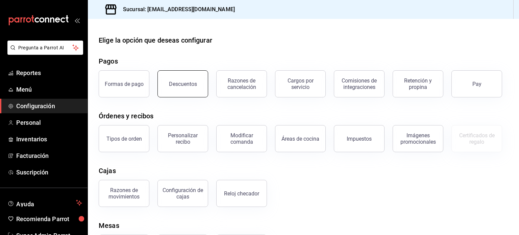
drag, startPoint x: 171, startPoint y: 63, endPoint x: 175, endPoint y: 79, distance: 16.3
click at [175, 79] on div "Descuentos" at bounding box center [178, 79] width 59 height 35
click at [175, 79] on button "Descuentos" at bounding box center [182, 83] width 51 height 27
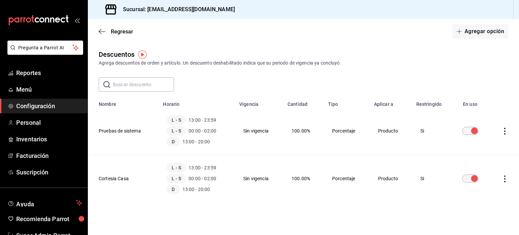
click at [0, 9] on div "mailbox folders" at bounding box center [43, 20] width 87 height 41
click at [35, 110] on link "Configuración" at bounding box center [43, 106] width 87 height 15
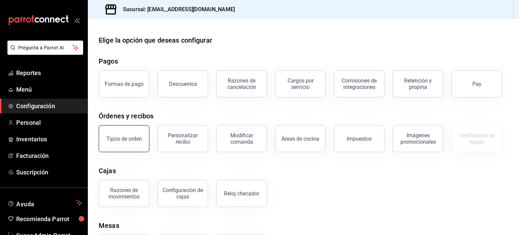
click at [138, 141] on div "Tipos de orden" at bounding box center [123, 138] width 35 height 6
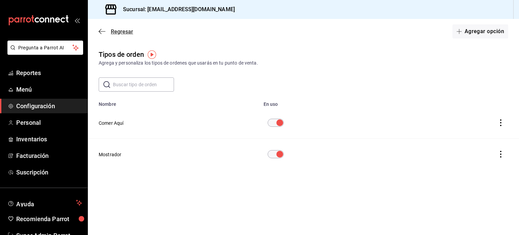
click at [101, 29] on icon "button" at bounding box center [102, 31] width 7 height 6
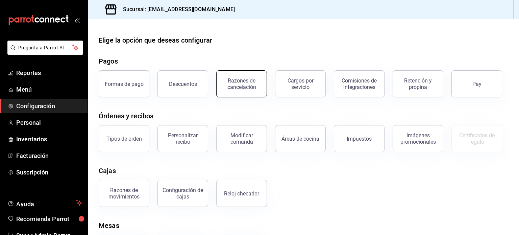
click at [232, 85] on div "Razones de cancelación" at bounding box center [241, 83] width 42 height 13
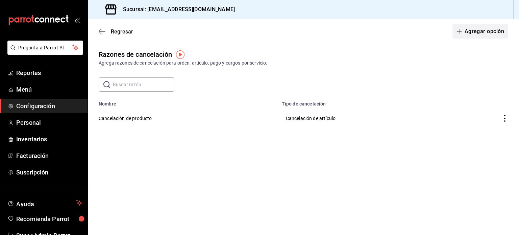
click at [465, 37] on button "Agregar opción" at bounding box center [480, 31] width 56 height 14
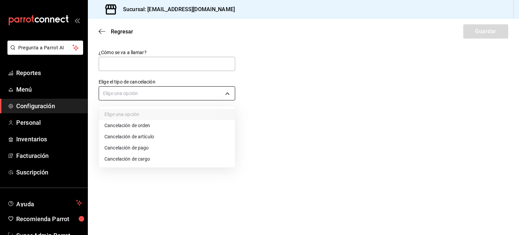
click at [153, 86] on body "Pregunta a Parrot AI Reportes Menú Configuración Personal Inventarios Facturaci…" at bounding box center [259, 117] width 519 height 235
click at [105, 31] on div at bounding box center [259, 117] width 519 height 235
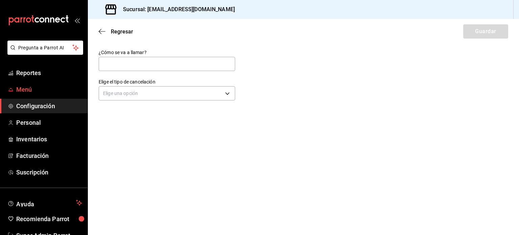
click at [26, 89] on span "Menú" at bounding box center [49, 89] width 66 height 9
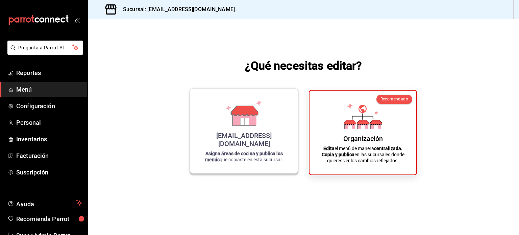
click at [253, 113] on icon at bounding box center [244, 113] width 38 height 26
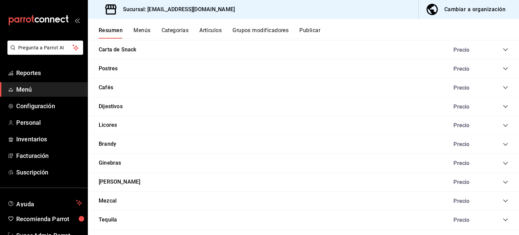
scroll to position [555, 0]
click at [502, 179] on icon "collapse-category-row" at bounding box center [504, 181] width 5 height 5
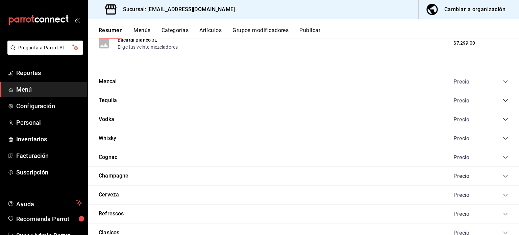
scroll to position [996, 0]
drag, startPoint x: 499, startPoint y: 150, endPoint x: 500, endPoint y: 154, distance: 3.8
click at [500, 154] on div "Cognac Precio" at bounding box center [303, 157] width 431 height 19
click at [502, 154] on icon "collapse-category-row" at bounding box center [504, 156] width 5 height 5
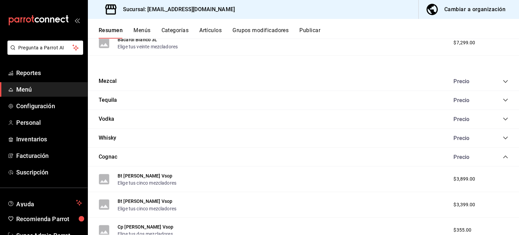
click at [503, 137] on icon "collapse-category-row" at bounding box center [505, 137] width 4 height 3
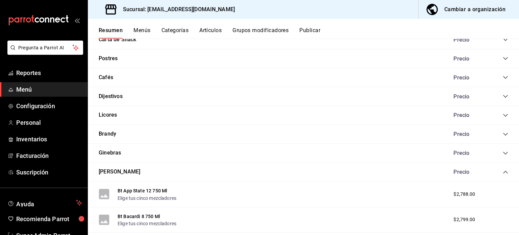
scroll to position [559, 0]
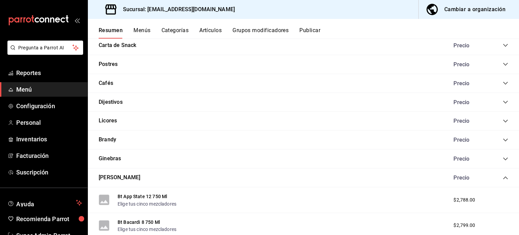
click at [501, 171] on div "Ron Precio" at bounding box center [303, 177] width 431 height 19
click at [502, 175] on icon "collapse-category-row" at bounding box center [504, 177] width 5 height 5
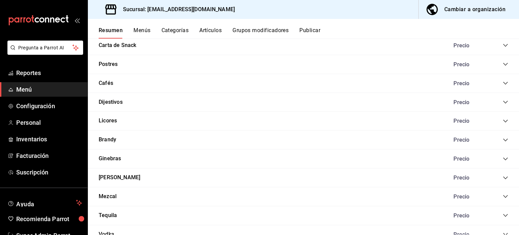
click at [503, 157] on icon "collapse-category-row" at bounding box center [505, 158] width 4 height 3
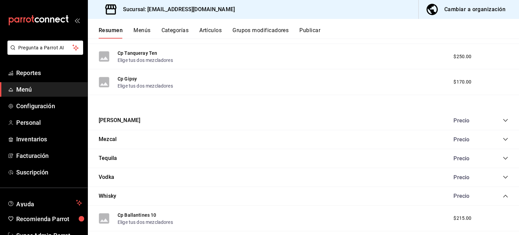
scroll to position [887, 0]
